Goal: Communication & Community: Answer question/provide support

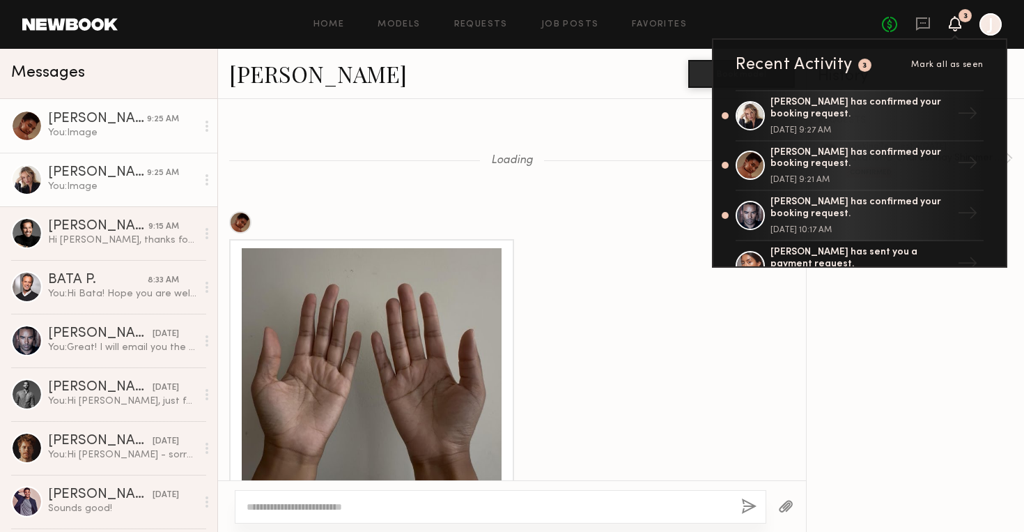
scroll to position [1171, 0]
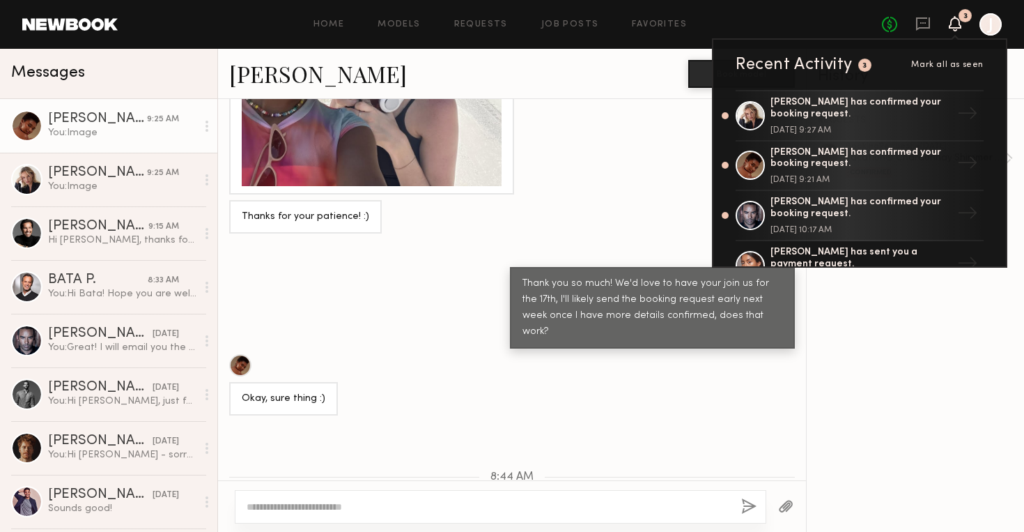
click at [645, 245] on div "J" at bounding box center [652, 250] width 285 height 22
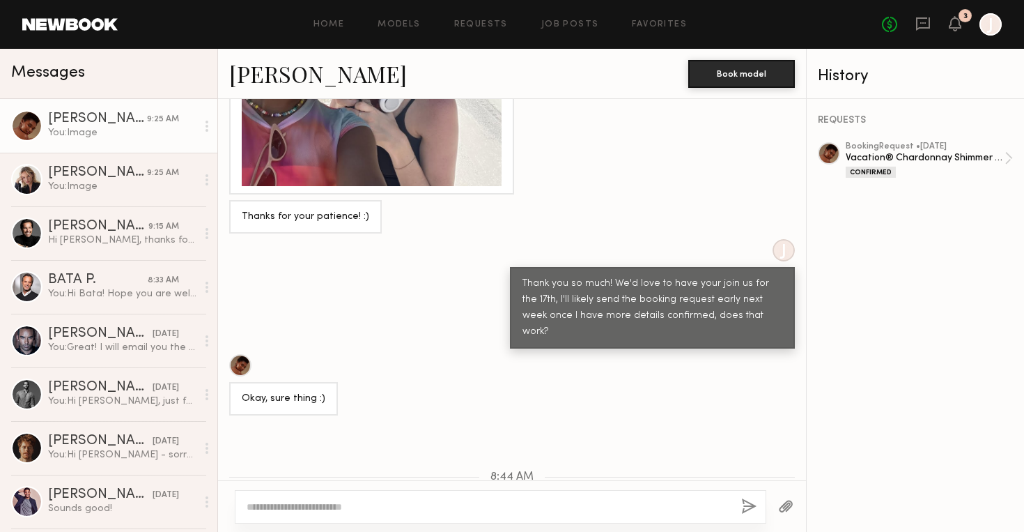
scroll to position [1682, 0]
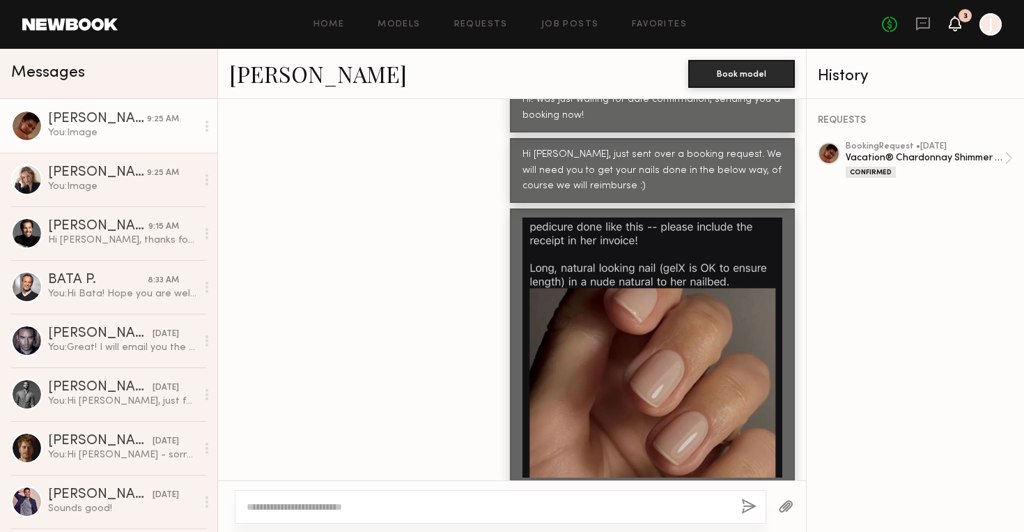
click at [957, 24] on icon at bounding box center [955, 23] width 11 height 10
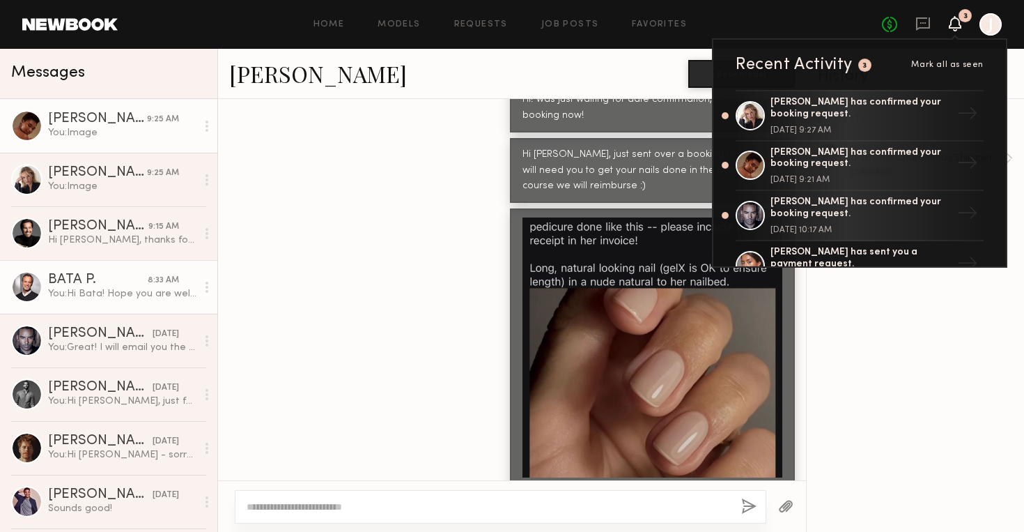
click at [137, 287] on div "You: Hi Bata! Hope you are well, I'm Jessie from Vacation https://www.instagram…" at bounding box center [122, 293] width 148 height 13
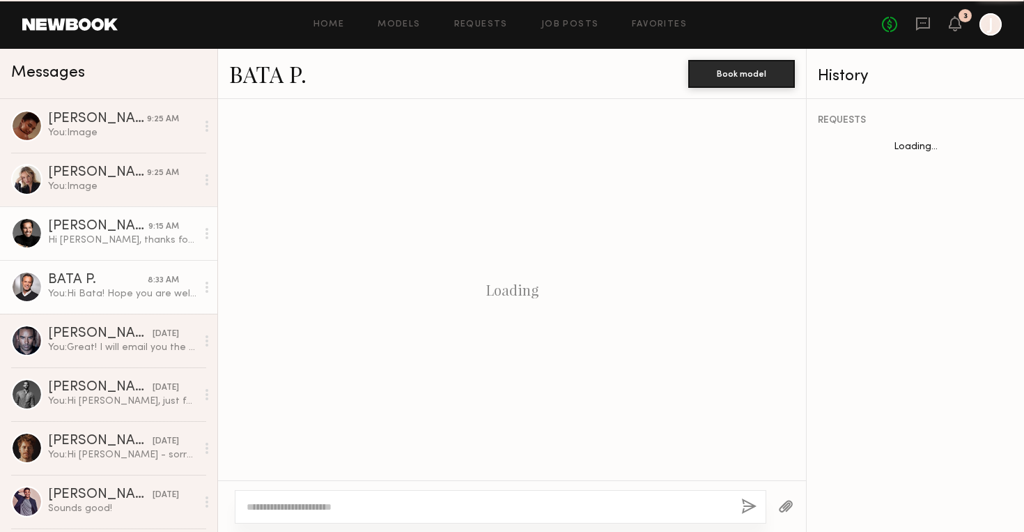
scroll to position [269, 0]
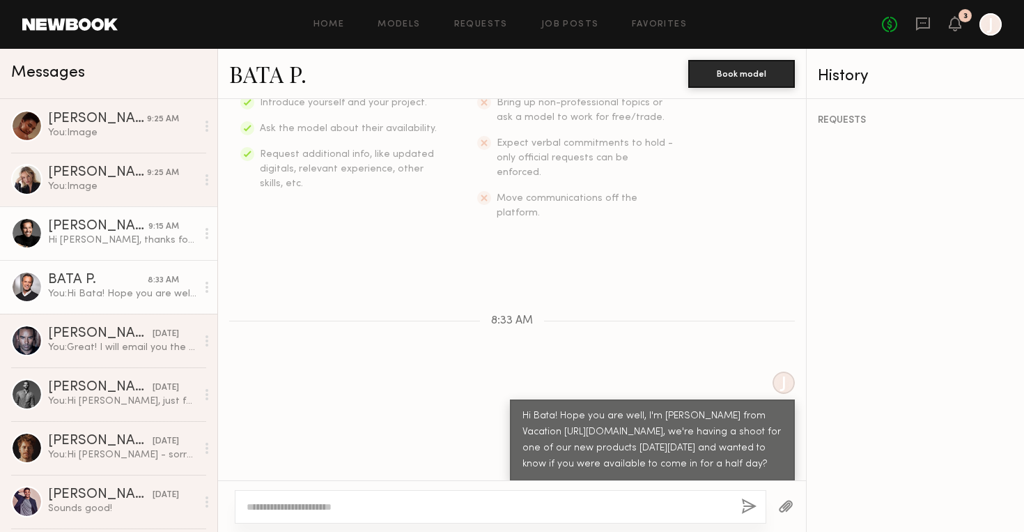
click at [142, 238] on div "Hi Jessie, thanks for reaching out! I have a short shoot 10/17 from 10-1pm, and…" at bounding box center [122, 239] width 148 height 13
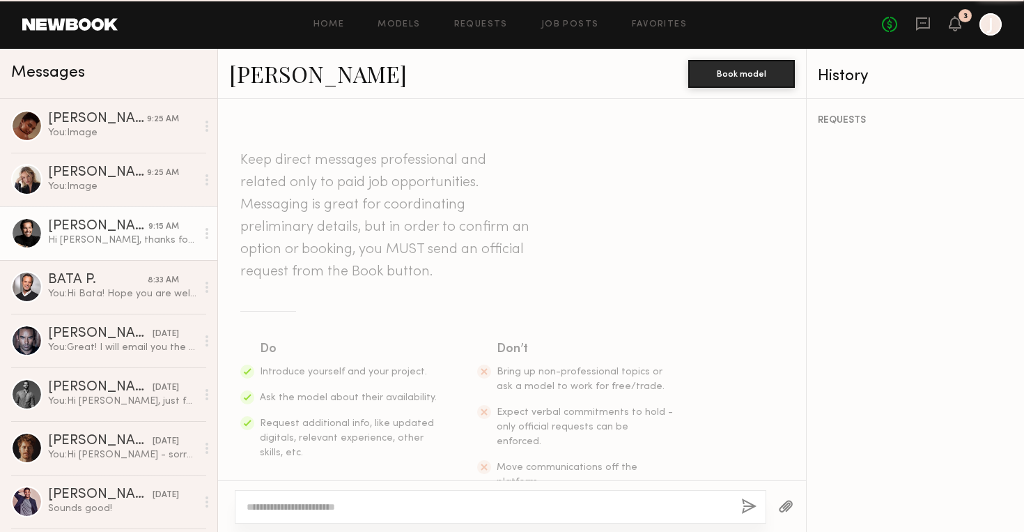
scroll to position [1024, 0]
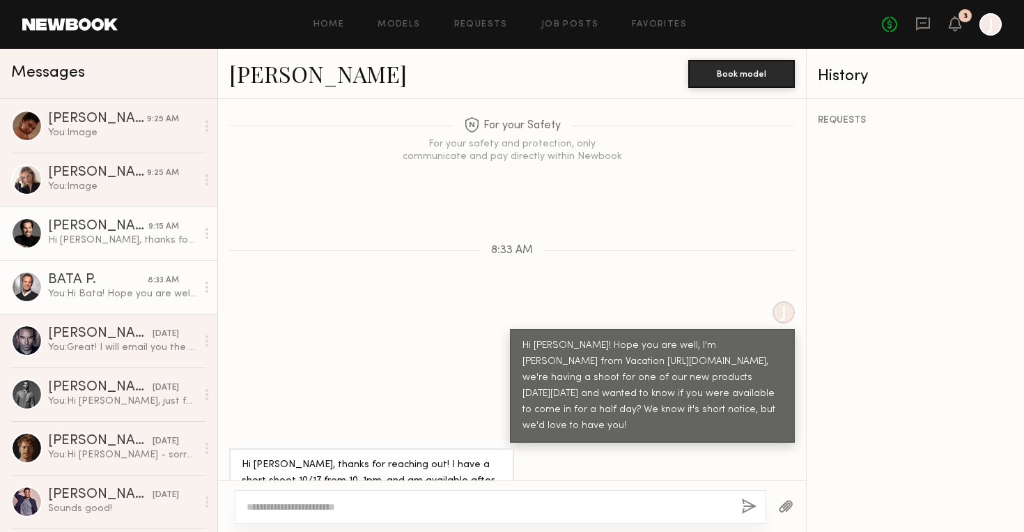
click at [114, 280] on div "BATA P." at bounding box center [98, 280] width 100 height 14
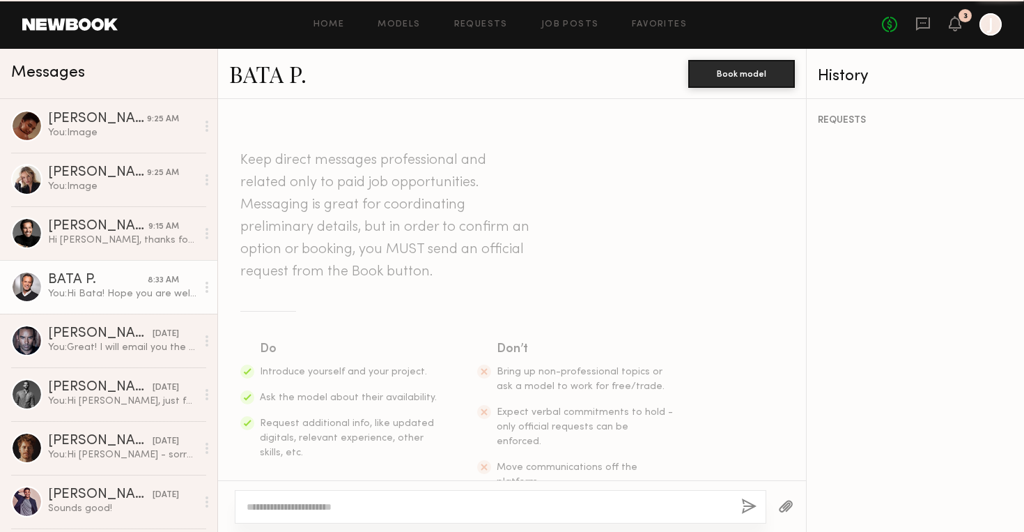
scroll to position [269, 0]
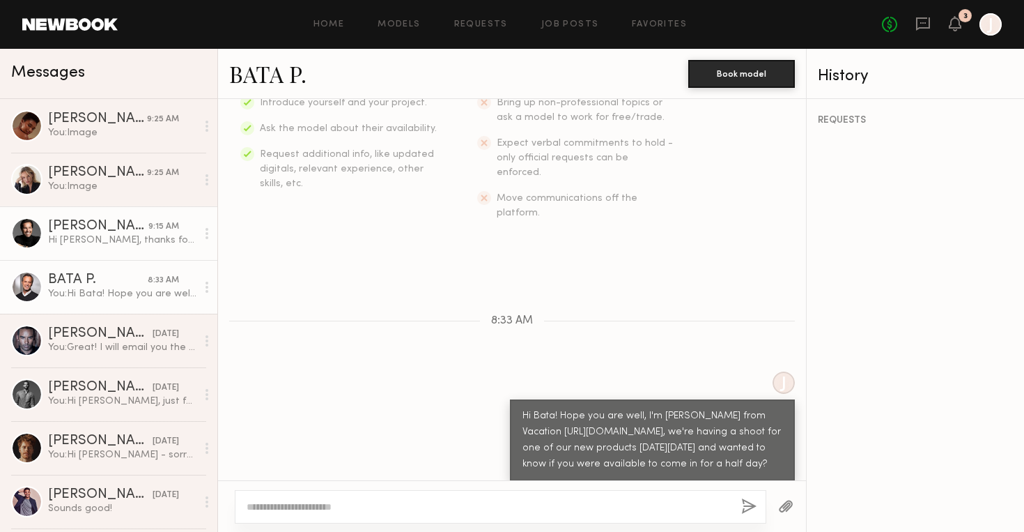
click at [127, 257] on link "Bobby V. 9:15 AM Hi Jessie, thanks for reaching out! I have a short shoot 10/17…" at bounding box center [108, 233] width 217 height 54
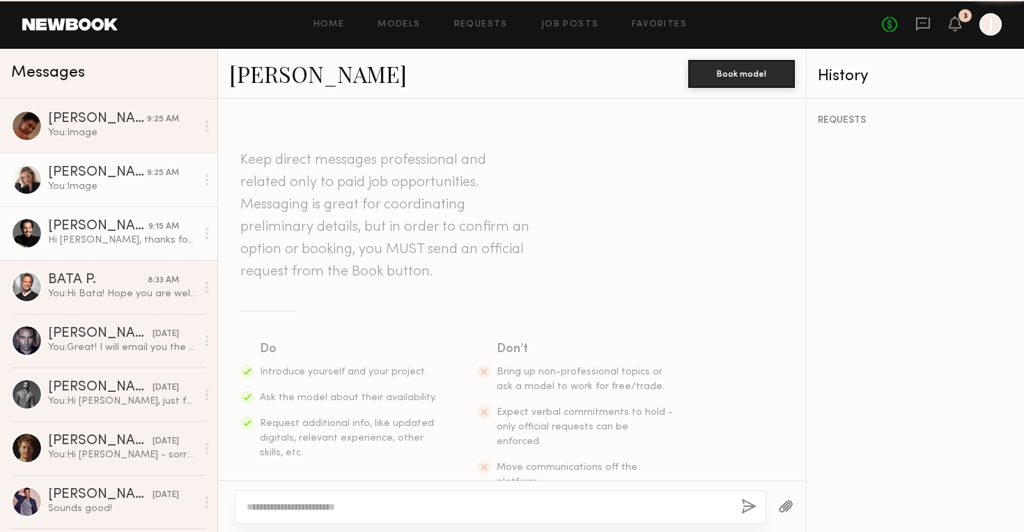
scroll to position [1024, 0]
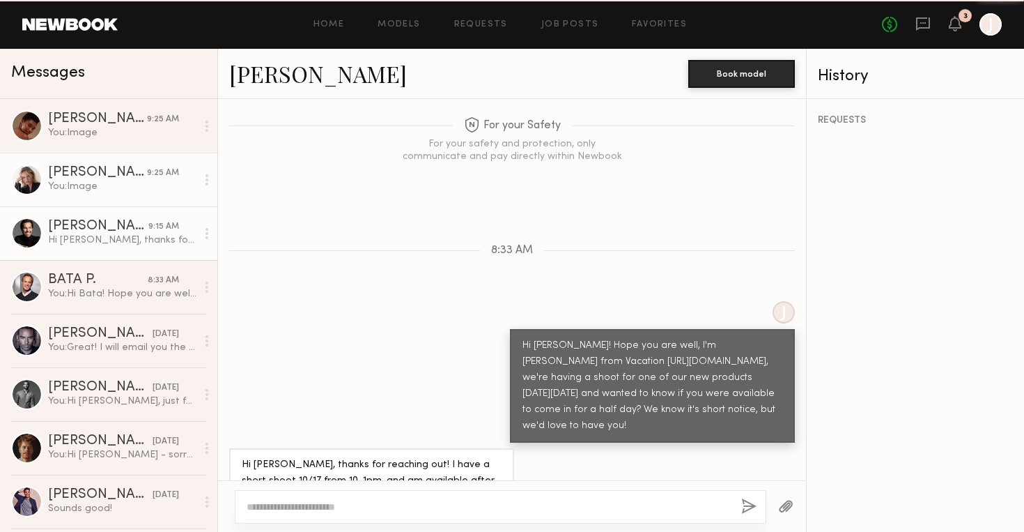
click at [134, 185] on div "You: Image" at bounding box center [122, 186] width 148 height 13
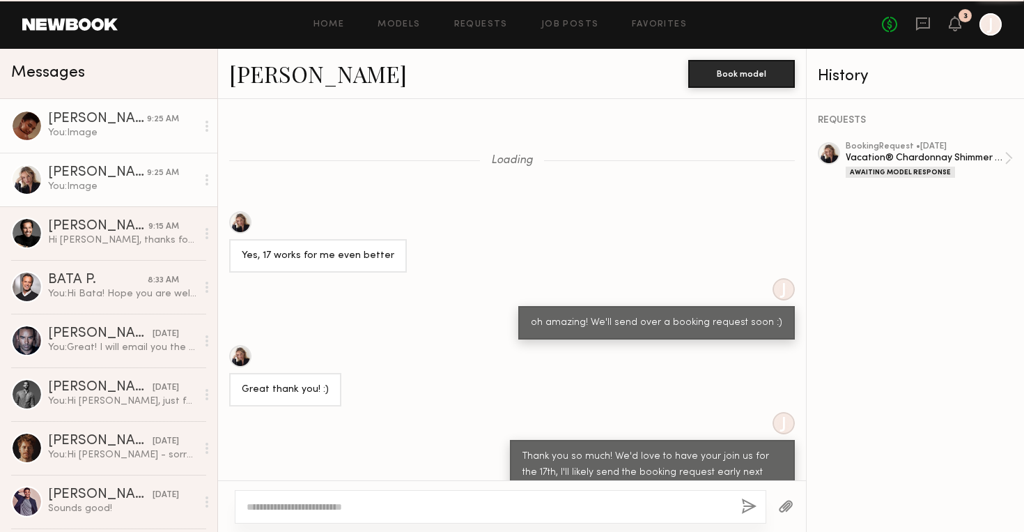
scroll to position [1488, 0]
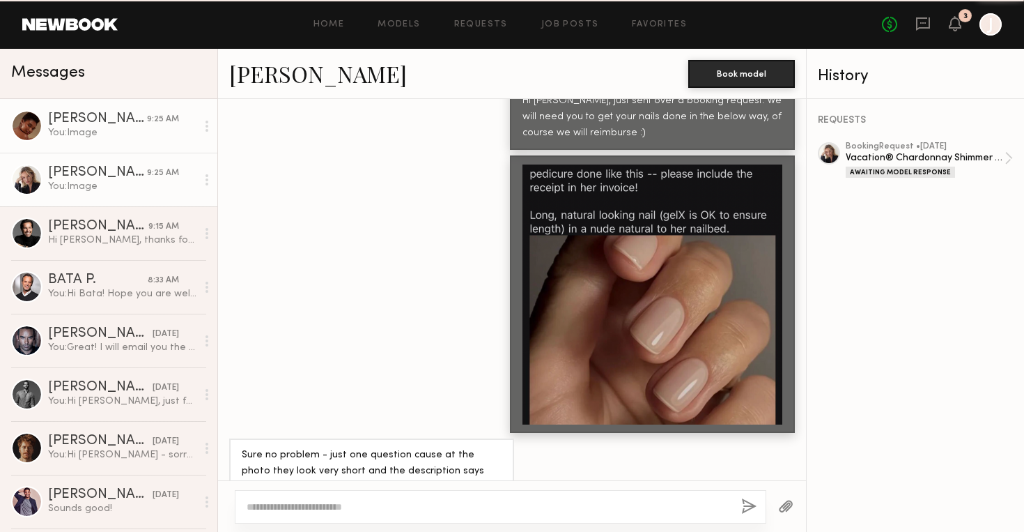
click at [124, 132] on div "You: Image" at bounding box center [122, 132] width 148 height 13
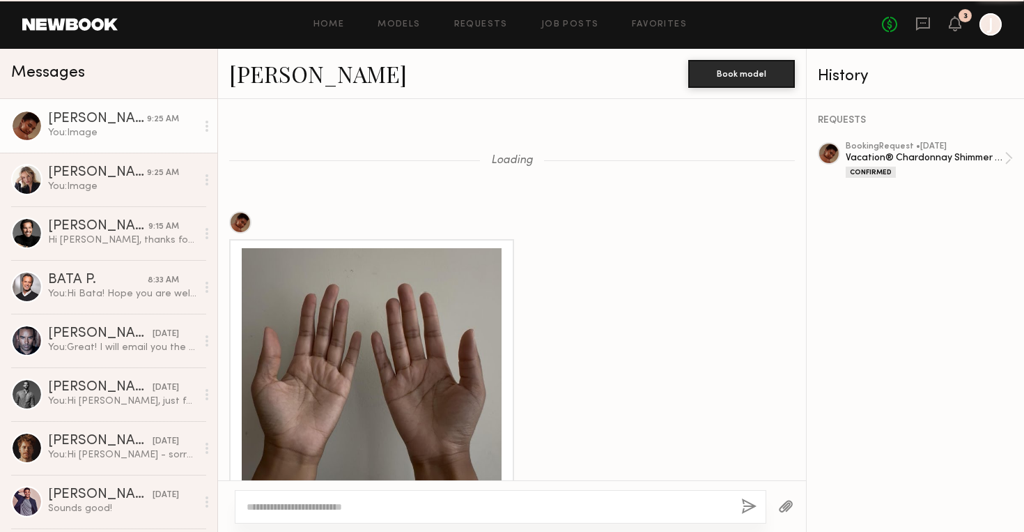
scroll to position [1682, 0]
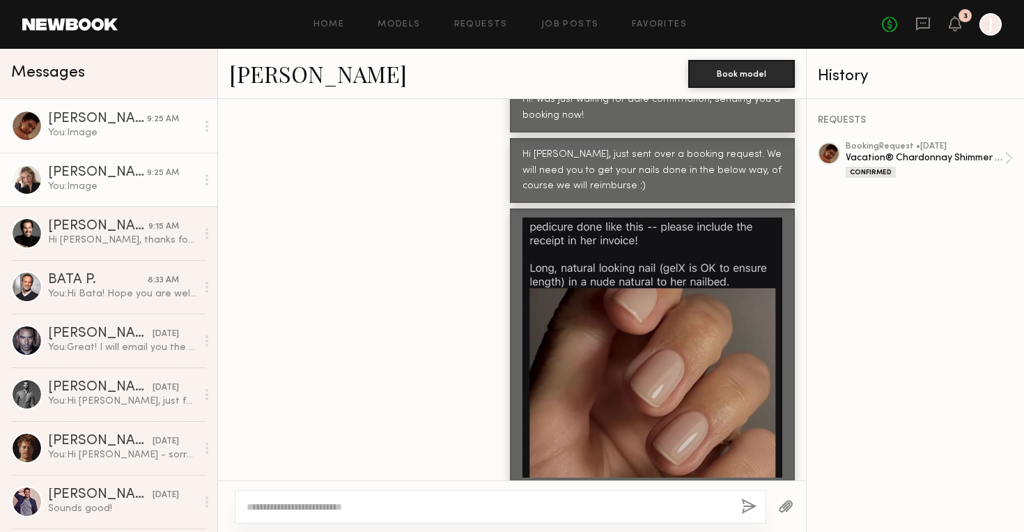
click at [124, 176] on div "Klaudia S." at bounding box center [97, 173] width 99 height 14
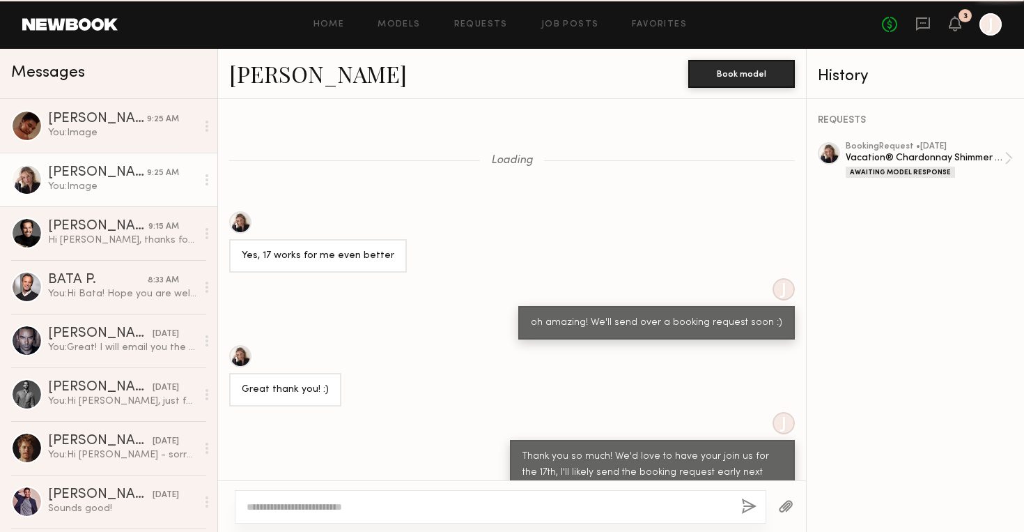
scroll to position [1488, 0]
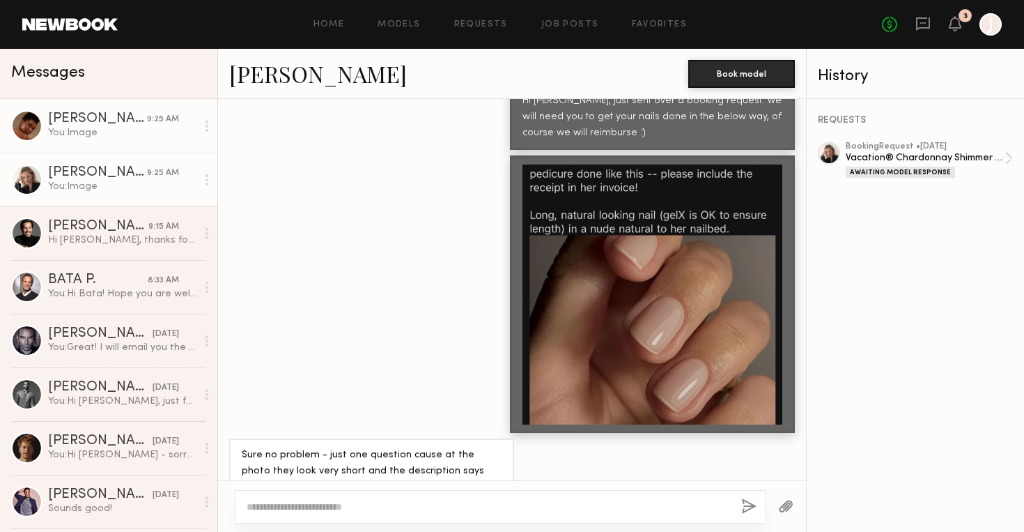
click at [123, 130] on div "You: Image" at bounding box center [122, 132] width 148 height 13
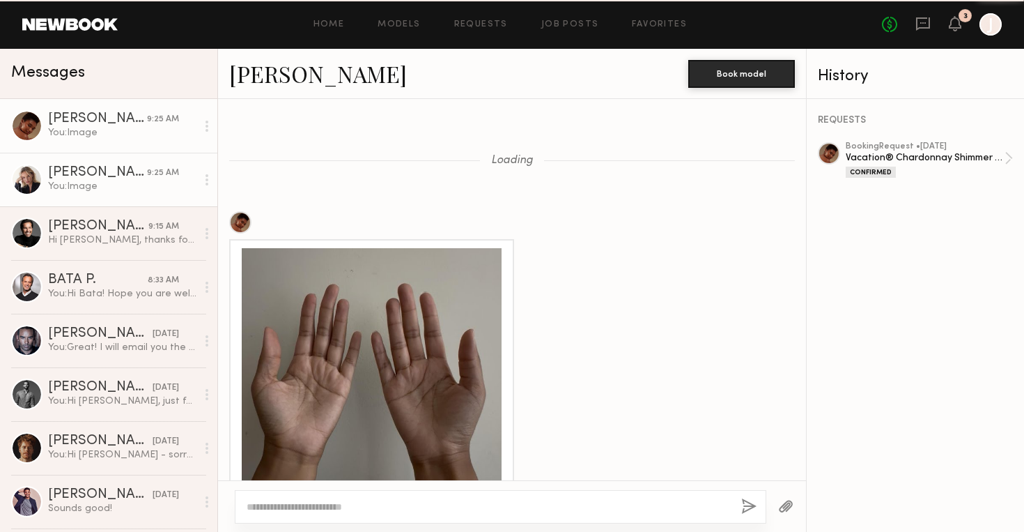
scroll to position [1682, 0]
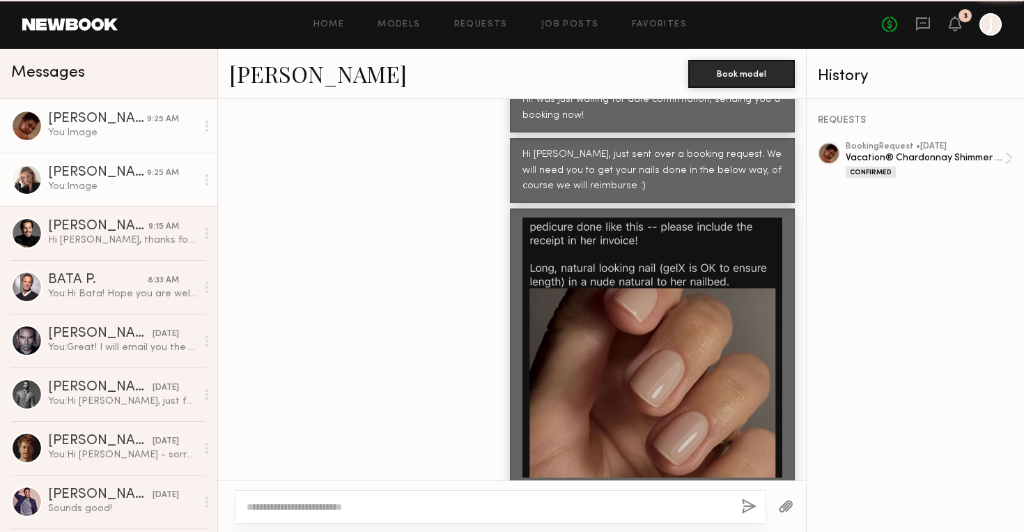
click at [134, 177] on div "Klaudia S." at bounding box center [97, 173] width 99 height 14
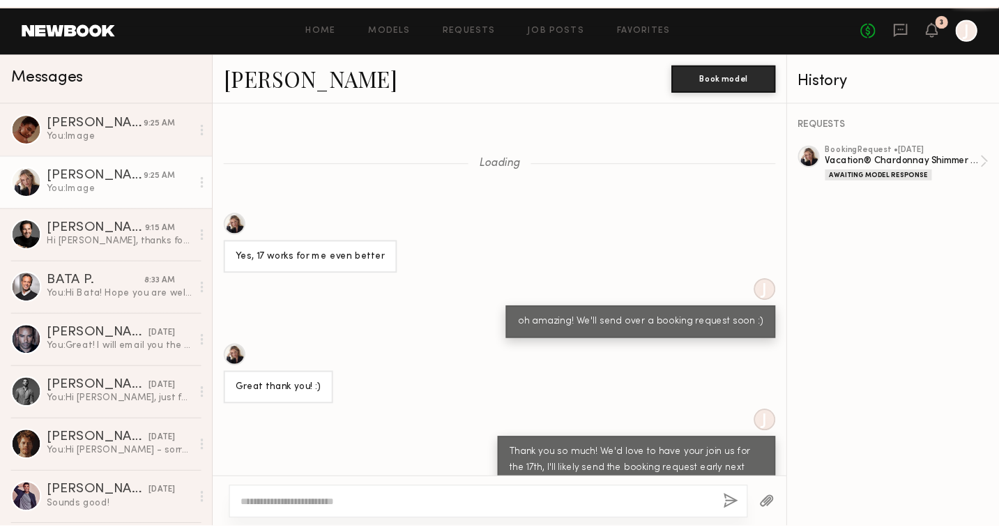
scroll to position [1488, 0]
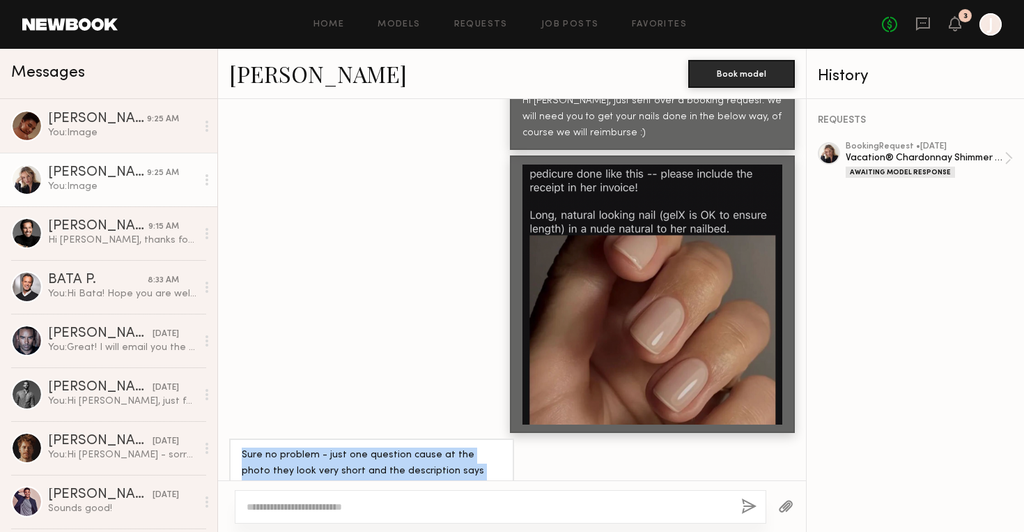
drag, startPoint x: 372, startPoint y: 454, endPoint x: 231, endPoint y: 388, distance: 155.3
click at [231, 438] on div "Sure no problem - just one question cause at the photo they look very short and…" at bounding box center [371, 479] width 285 height 82
copy div "Sure no problem - just one question cause at the photo they look very short and…"
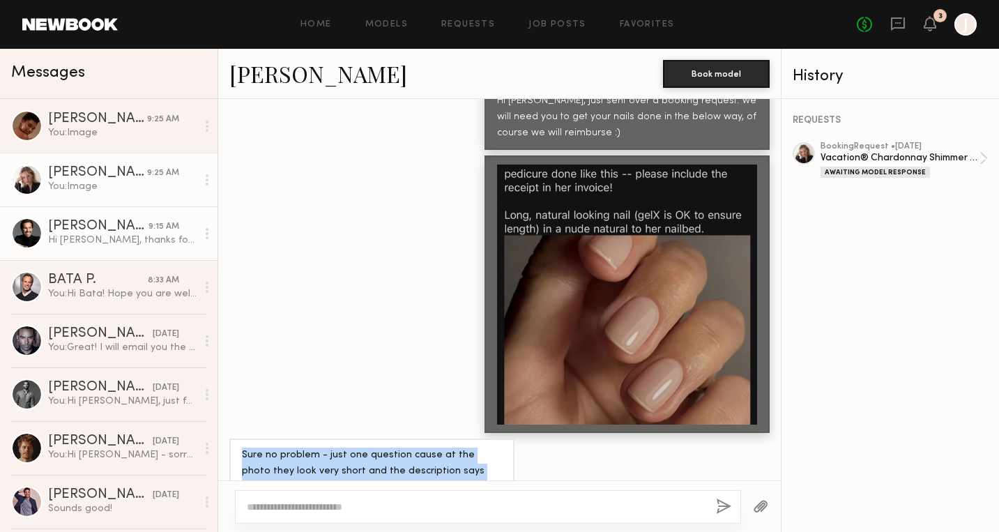
click at [161, 242] on div "Hi Jessie, thanks for reaching out! I have a short shoot 10/17 from 10-1pm, and…" at bounding box center [122, 239] width 148 height 13
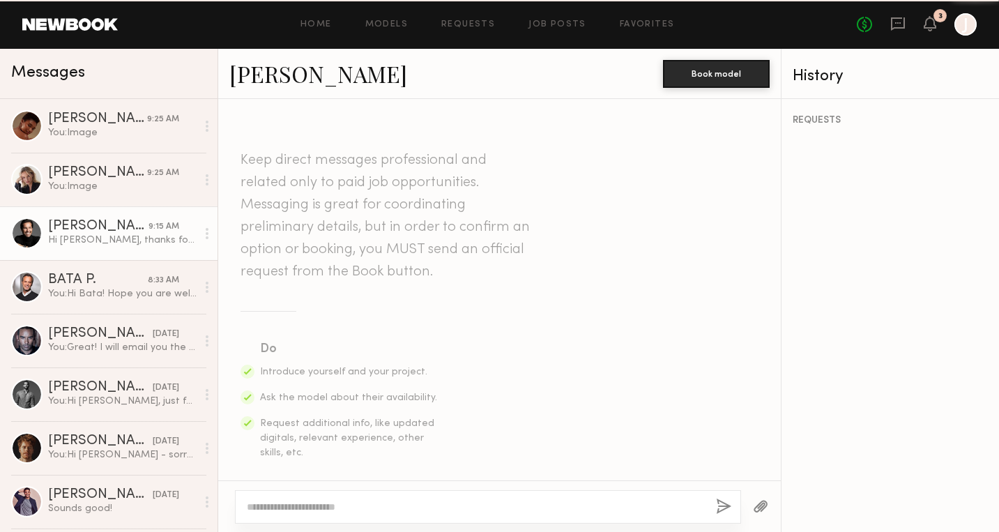
scroll to position [1168, 0]
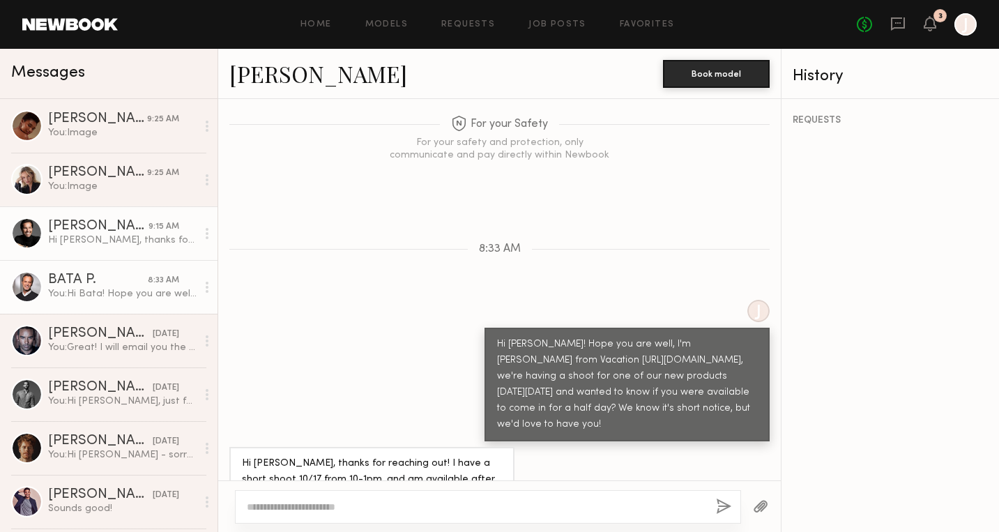
click at [153, 280] on div "8:33 AM" at bounding box center [163, 280] width 31 height 13
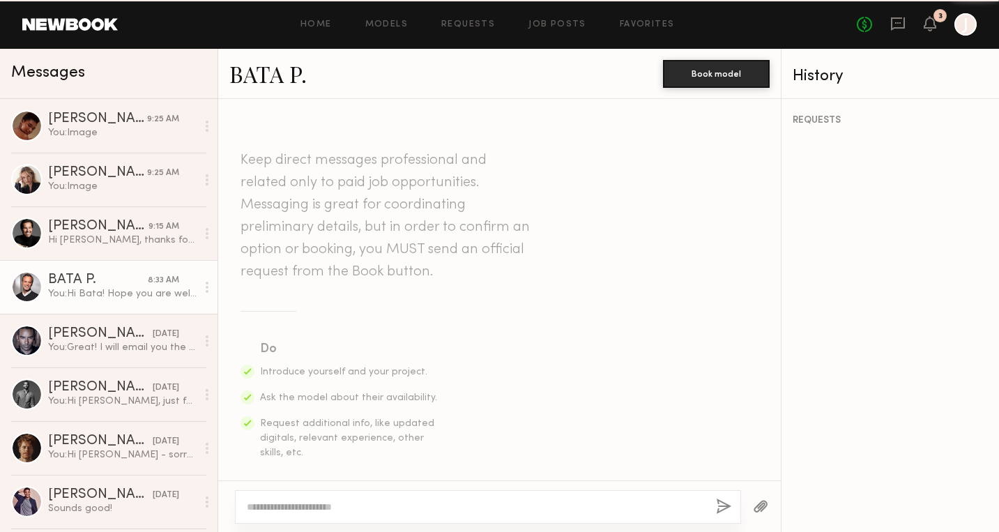
scroll to position [413, 0]
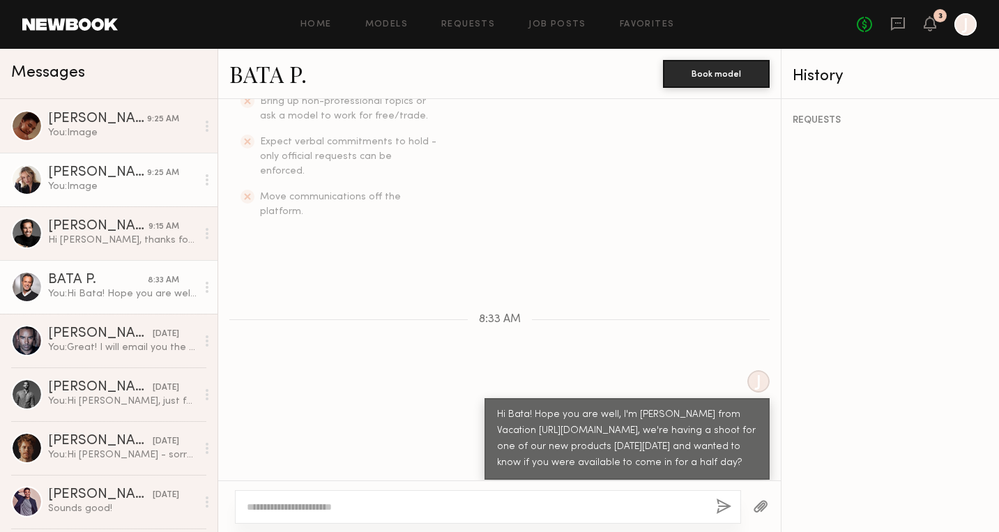
click at [146, 190] on div "You: Image" at bounding box center [122, 186] width 148 height 13
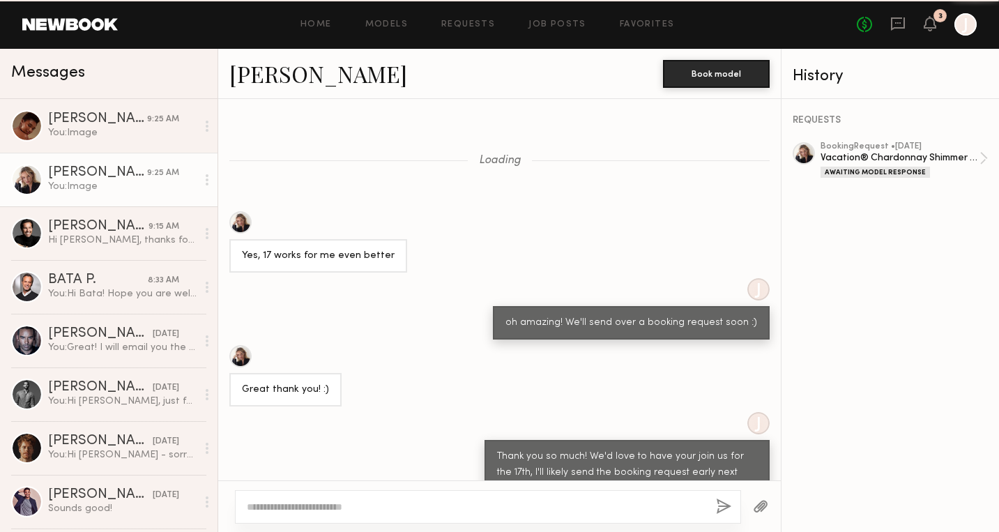
scroll to position [1488, 0]
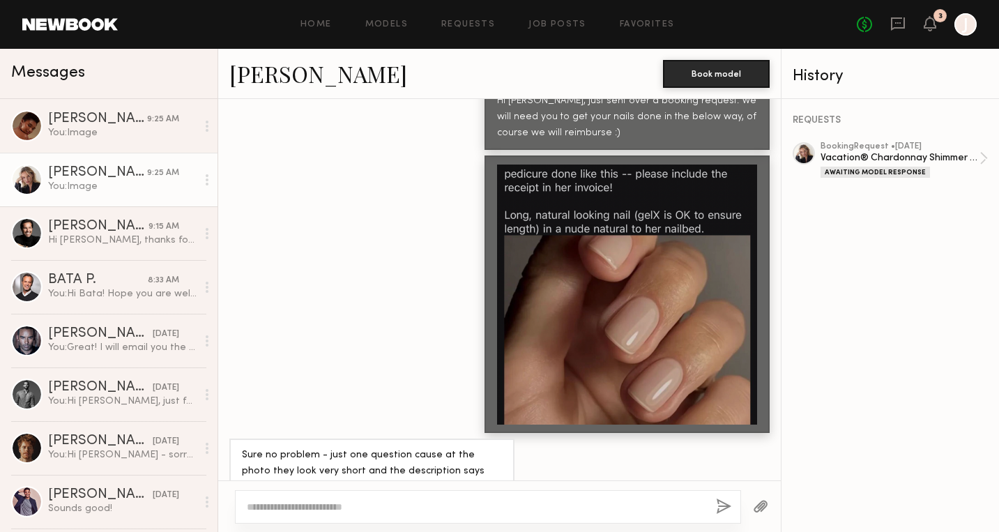
click at [759, 508] on button "button" at bounding box center [760, 506] width 15 height 17
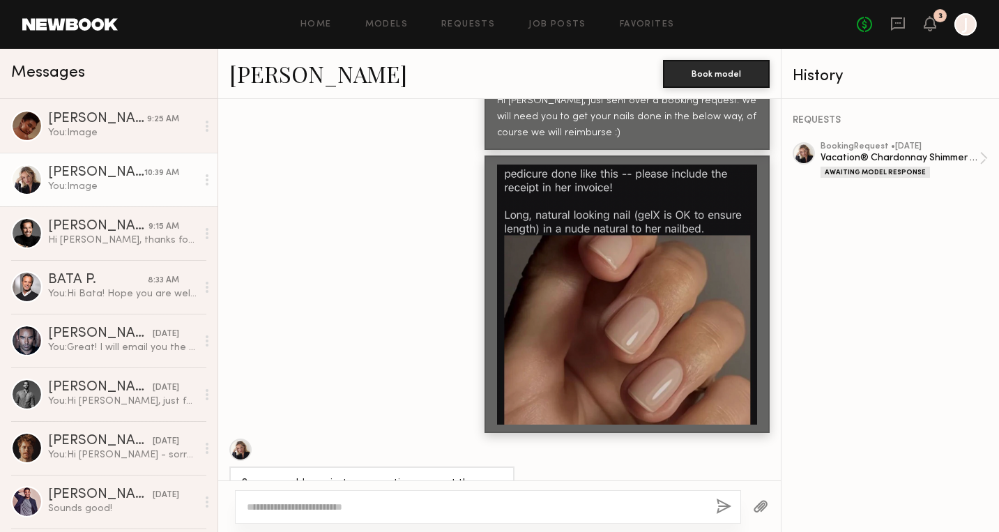
scroll to position [1799, 0]
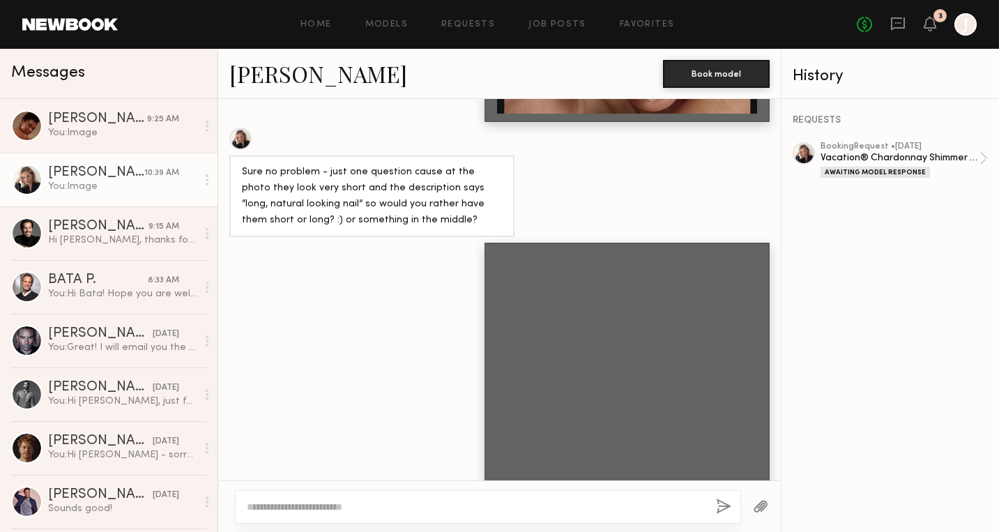
click at [628, 515] on div at bounding box center [488, 506] width 506 height 33
click at [606, 505] on textarea at bounding box center [476, 507] width 458 height 14
type textarea "*"
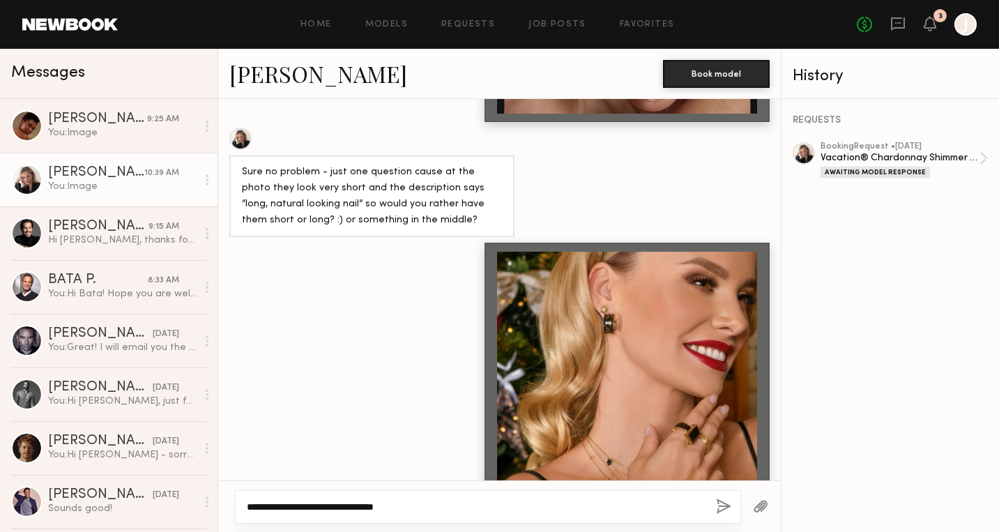
type textarea "**********"
click at [727, 501] on button "button" at bounding box center [723, 506] width 15 height 17
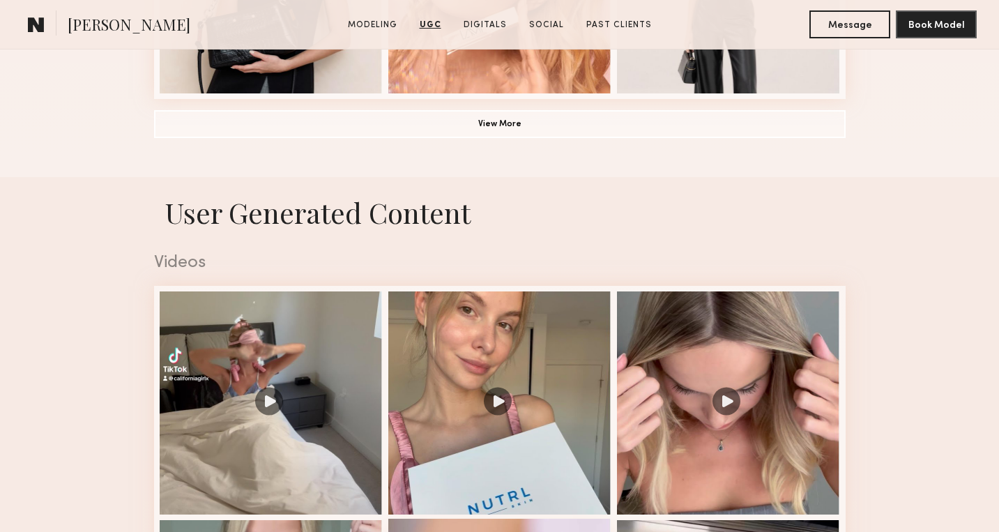
scroll to position [837, 0]
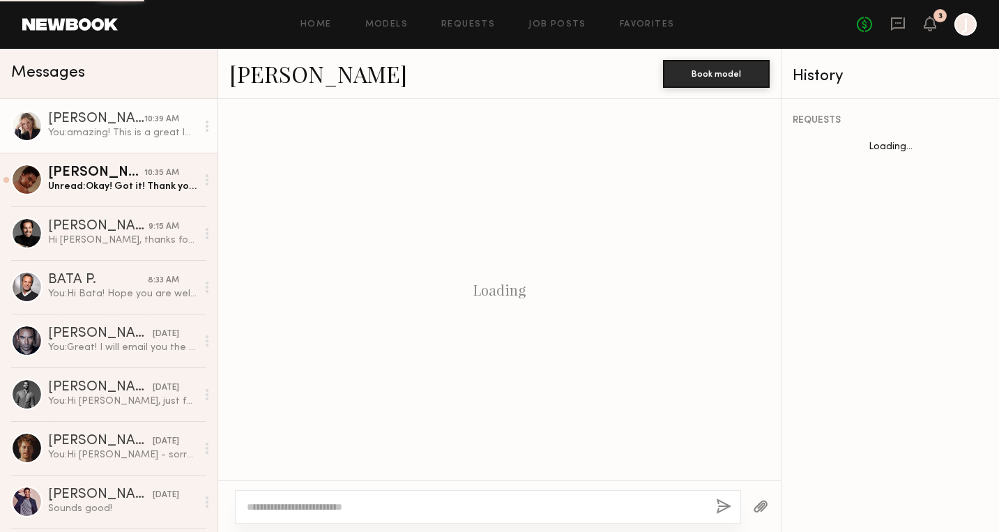
scroll to position [1566, 0]
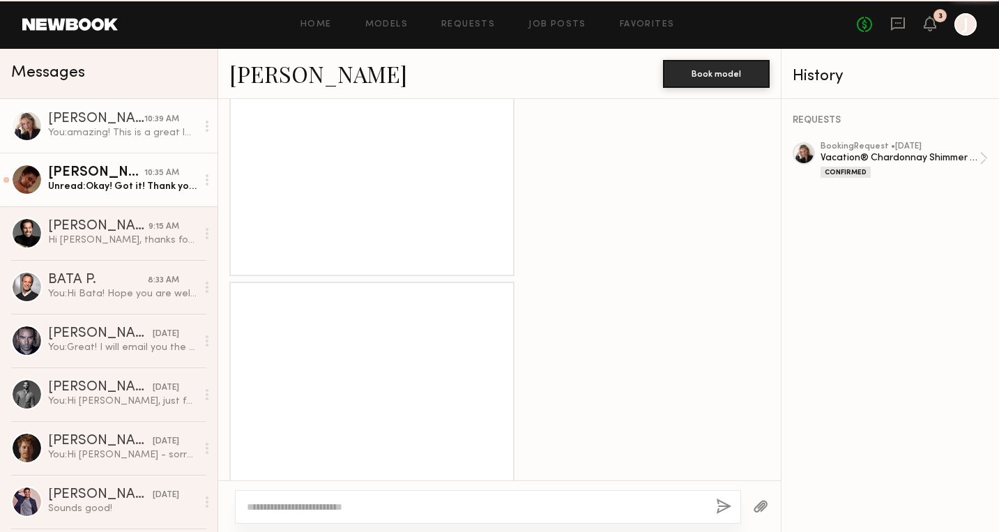
click at [140, 189] on div "Unread: Okay! Got it! Thank you!" at bounding box center [122, 186] width 148 height 13
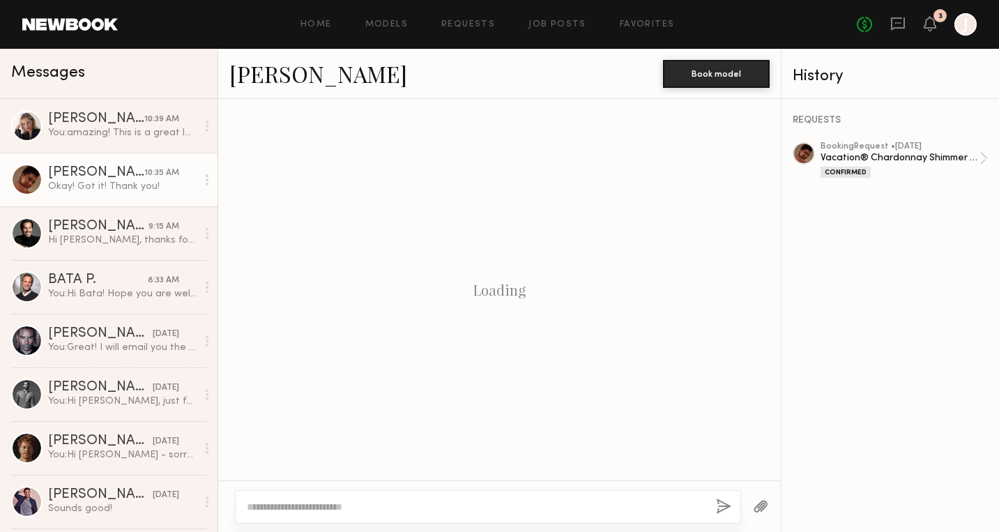
scroll to position [1155, 0]
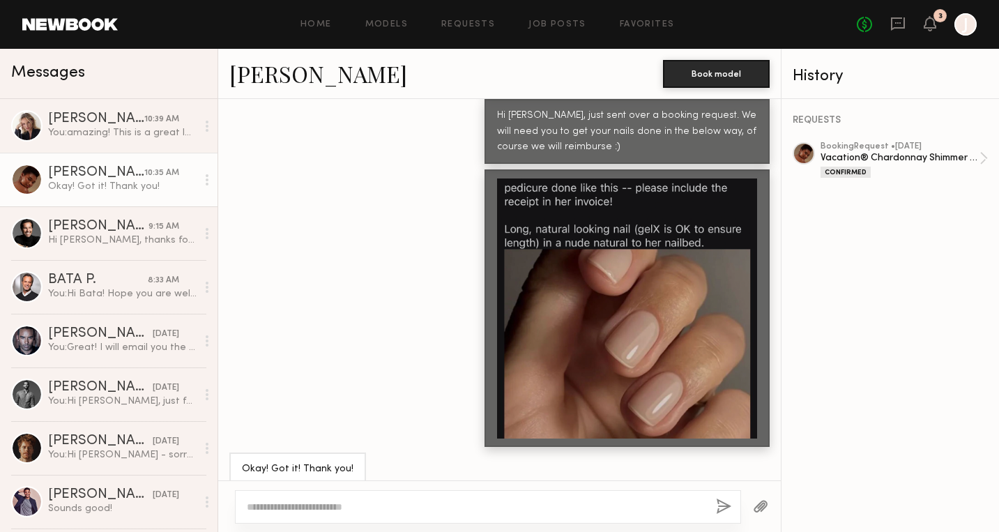
click at [398, 504] on textarea at bounding box center [476, 507] width 458 height 14
type textarea "***"
click at [721, 503] on button "button" at bounding box center [723, 506] width 15 height 17
